Goal: Information Seeking & Learning: Learn about a topic

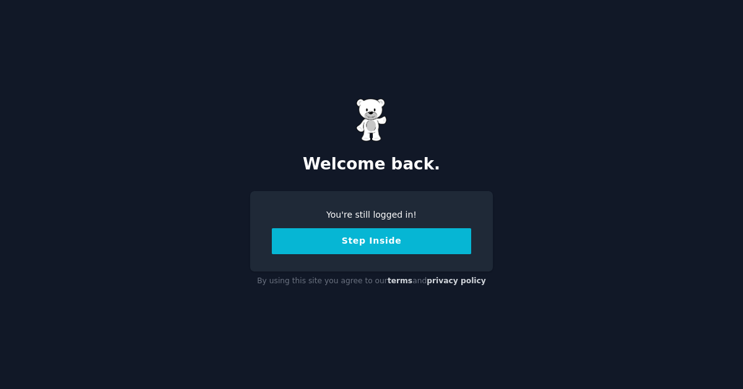
click at [384, 253] on button "Step Inside" at bounding box center [371, 241] width 199 height 26
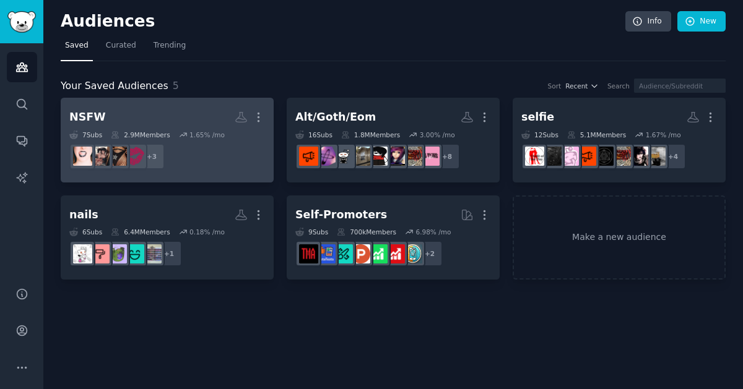
click at [225, 162] on dd "+ 3" at bounding box center [167, 156] width 196 height 35
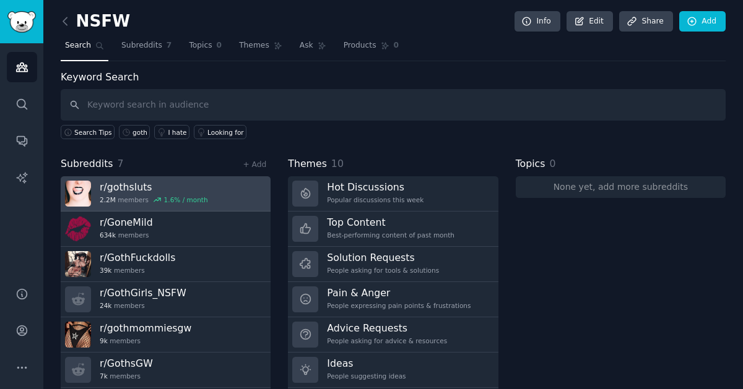
scroll to position [34, 0]
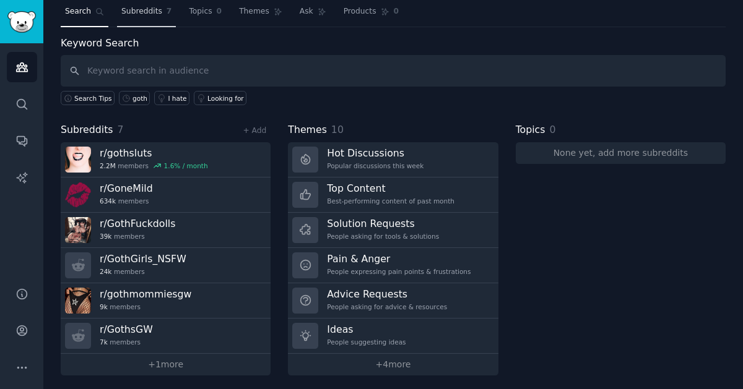
click at [133, 4] on link "Subreddits 7" at bounding box center [146, 14] width 59 height 25
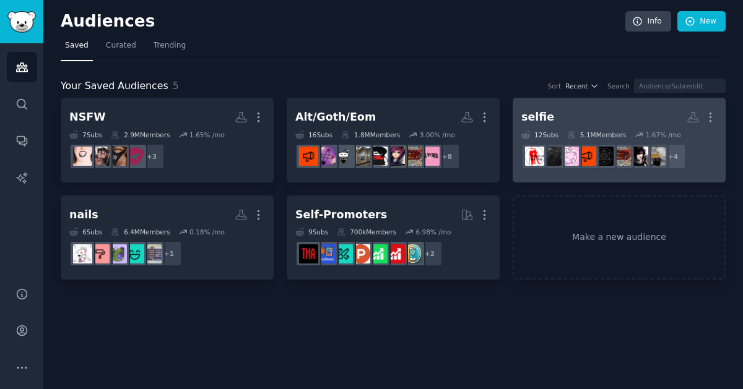
click at [610, 127] on div "selfie More 12 Sub s 5.1M Members 1.67 % /mo + 4" at bounding box center [619, 139] width 196 height 67
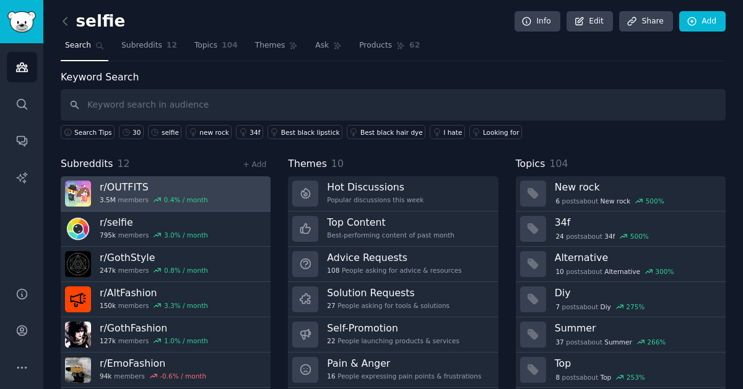
scroll to position [34, 0]
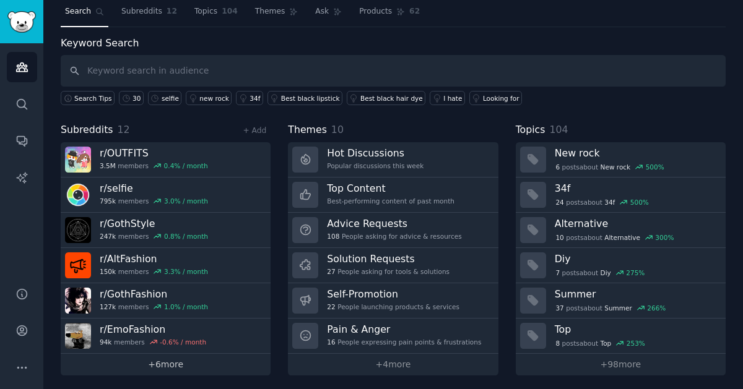
click at [146, 362] on link "+ 6 more" at bounding box center [166, 365] width 210 height 22
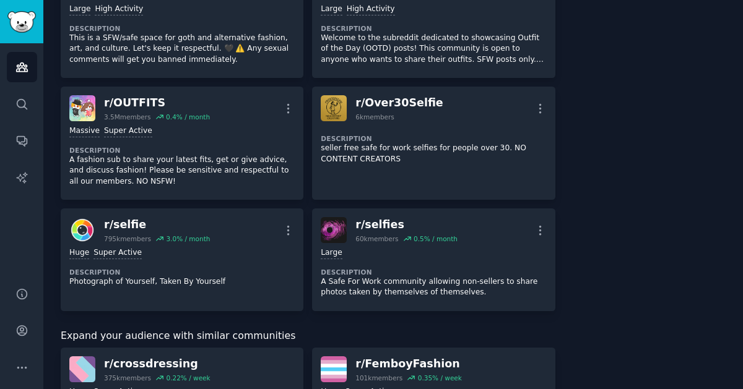
scroll to position [498, 0]
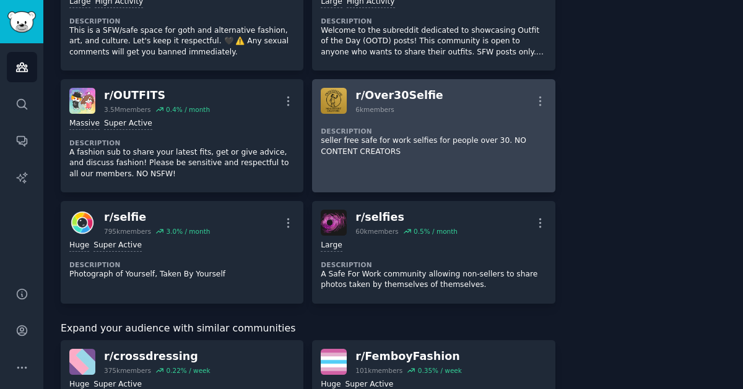
click at [457, 147] on p "seller free safe for work selfies for people over 30. NO CONTENT CREATORS" at bounding box center [433, 147] width 225 height 22
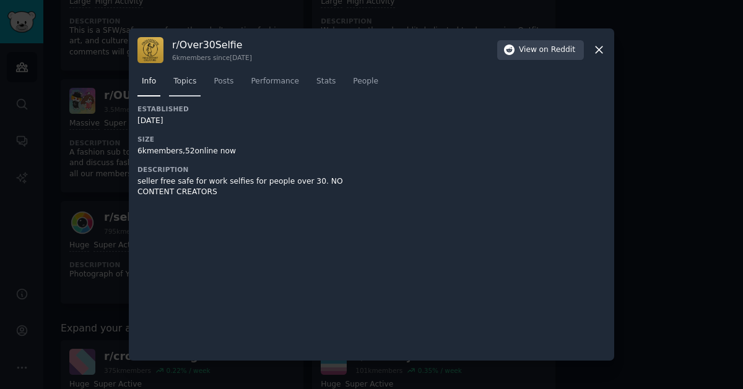
click at [178, 79] on span "Topics" at bounding box center [184, 81] width 23 height 11
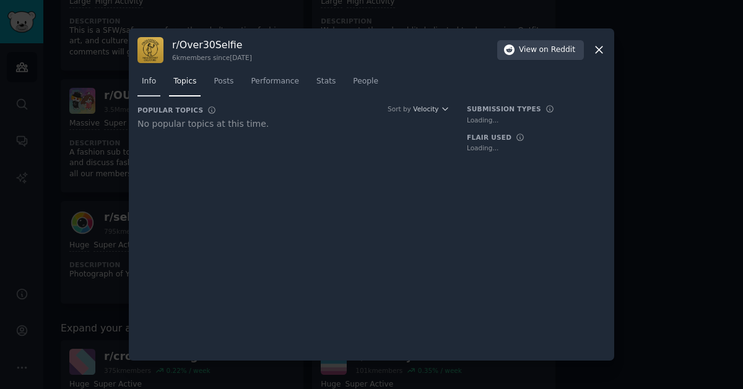
click at [153, 84] on span "Info" at bounding box center [149, 81] width 14 height 11
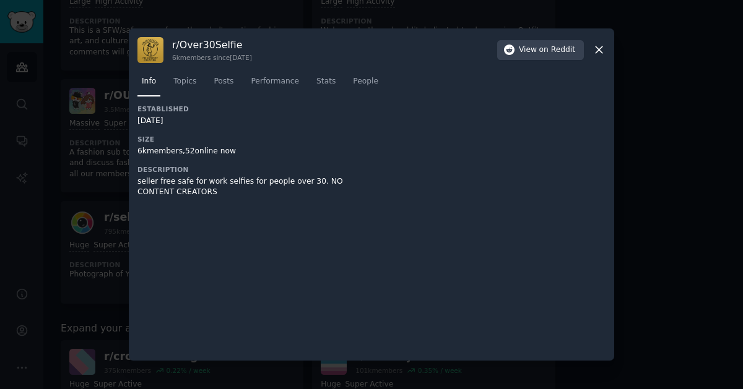
click at [608, 53] on div "r/ Over30Selfie 6k members [DATE][DATE] View on Reddit Info Topics Posts Perfor…" at bounding box center [371, 194] width 485 height 333
click at [602, 53] on icon at bounding box center [598, 49] width 13 height 13
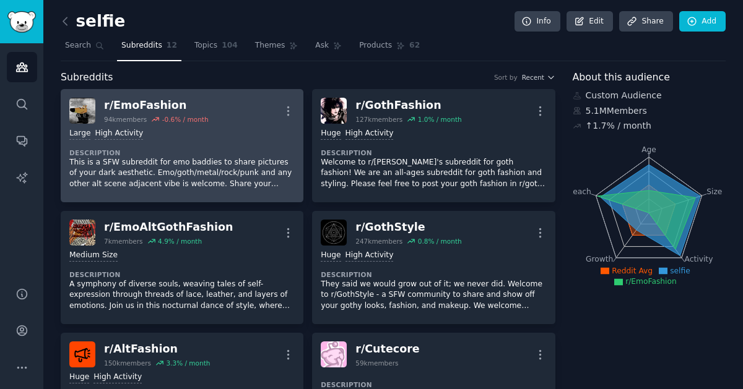
click at [206, 162] on p "This is a SFW subreddit for emo baddies to share pictures of your dark aestheti…" at bounding box center [181, 173] width 225 height 33
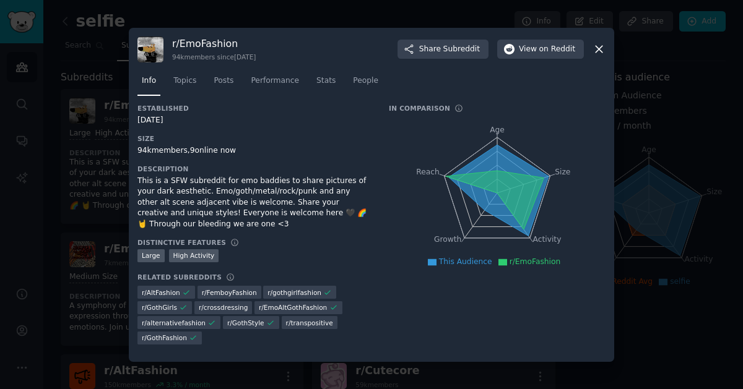
click at [123, 300] on div at bounding box center [371, 194] width 743 height 389
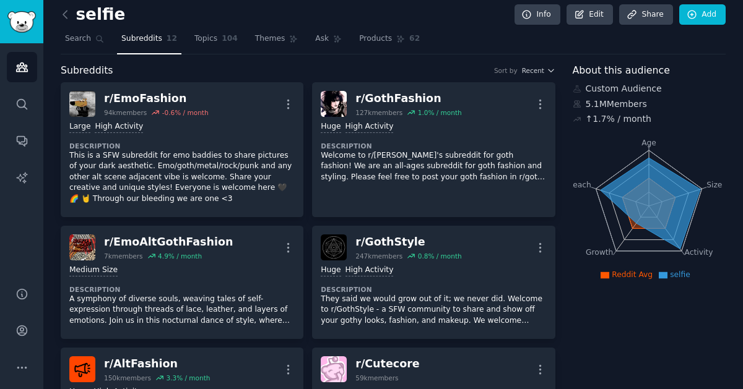
scroll to position [8, 0]
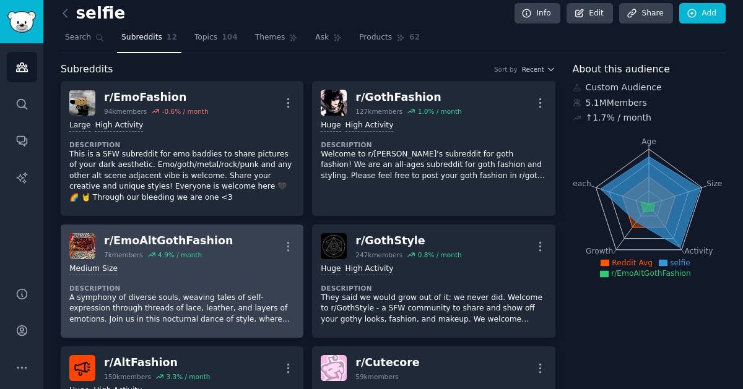
click at [105, 252] on div "7k members" at bounding box center [123, 255] width 39 height 9
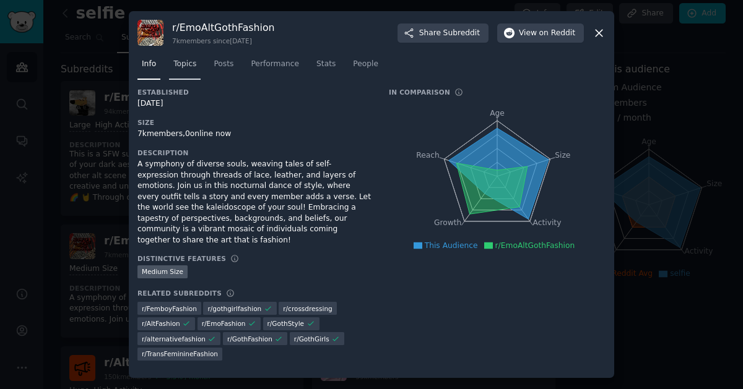
click at [185, 63] on link "Topics" at bounding box center [185, 66] width 32 height 25
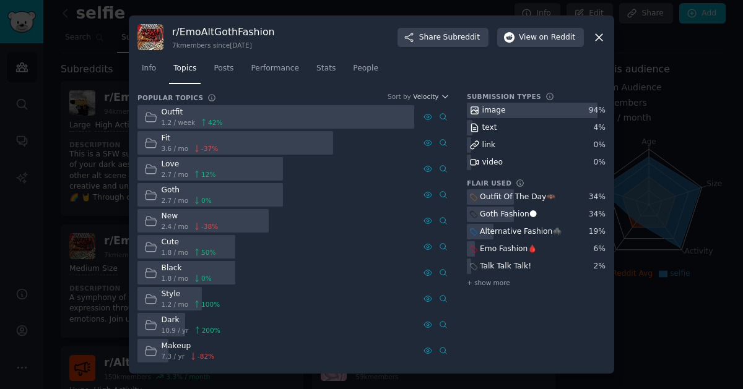
click at [473, 121] on div "text" at bounding box center [483, 127] width 32 height 15
click at [223, 79] on link "Posts" at bounding box center [223, 71] width 28 height 25
